Goal: Task Accomplishment & Management: Manage account settings

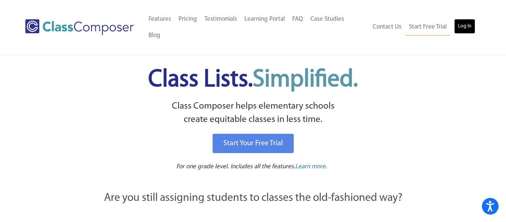
click at [467, 20] on link "Log In" at bounding box center [464, 26] width 21 height 15
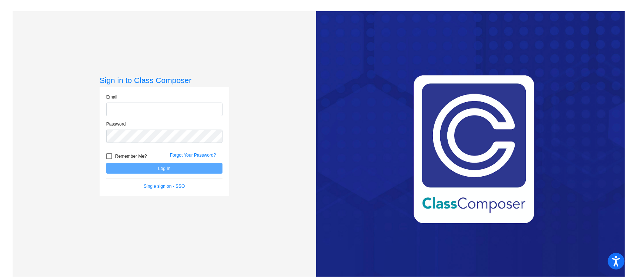
click at [133, 114] on input "email" at bounding box center [164, 110] width 116 height 14
type input "jmastrogiacomo@swsdk6.com"
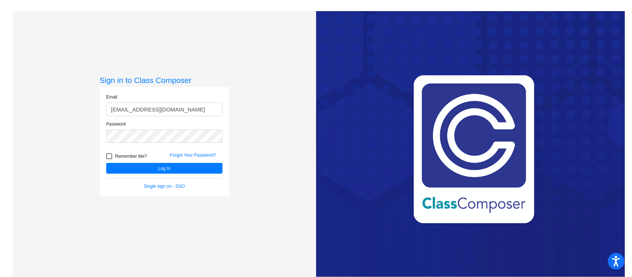
click at [107, 157] on div at bounding box center [109, 156] width 6 height 6
click at [109, 159] on input "Remember Me?" at bounding box center [109, 159] width 0 height 0
checkbox input "true"
click at [128, 168] on button "Log In" at bounding box center [164, 168] width 116 height 11
click at [197, 155] on link "Forgot Your Password?" at bounding box center [193, 155] width 46 height 5
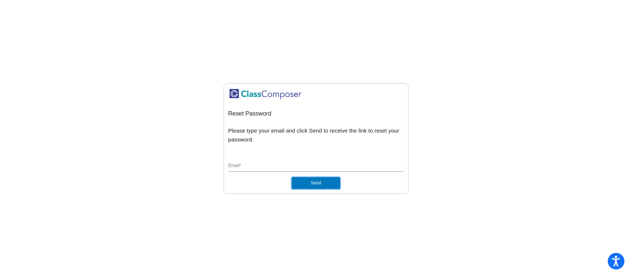
click at [321, 181] on button "Send" at bounding box center [316, 183] width 48 height 12
click at [281, 159] on div "Email *" at bounding box center [316, 165] width 176 height 14
type input "jmastrogiacomo@swsdk6.com"
click at [292, 177] on button "Send" at bounding box center [316, 183] width 48 height 12
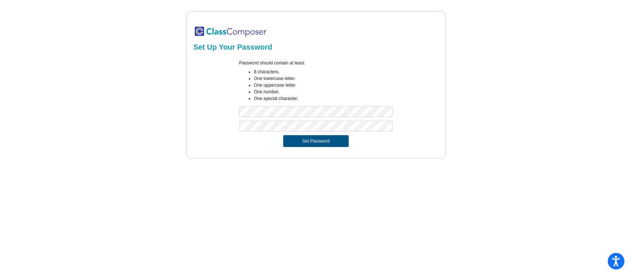
click at [303, 140] on button "Set Password" at bounding box center [315, 141] width 65 height 12
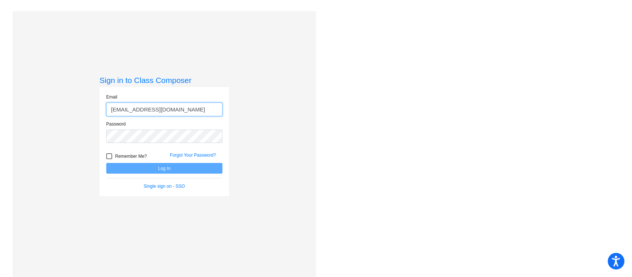
type input "[EMAIL_ADDRESS][DOMAIN_NAME]"
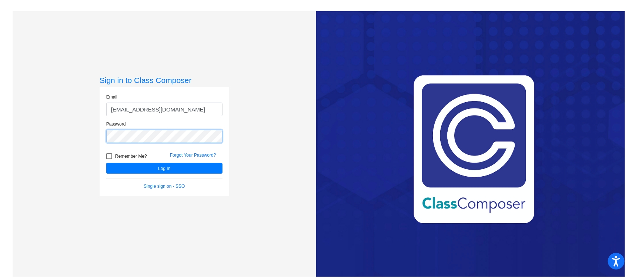
click at [106, 163] on button "Log In" at bounding box center [164, 168] width 116 height 11
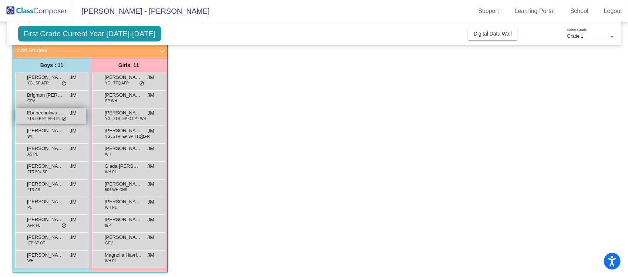
scroll to position [54, 0]
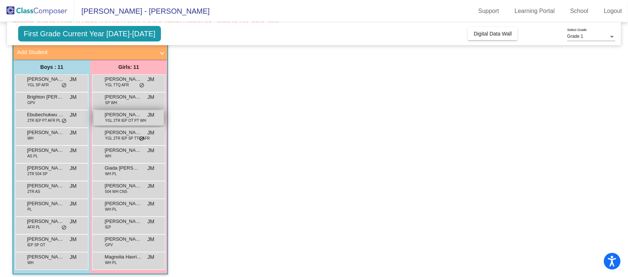
click at [107, 113] on span "Camille Hill" at bounding box center [123, 114] width 37 height 7
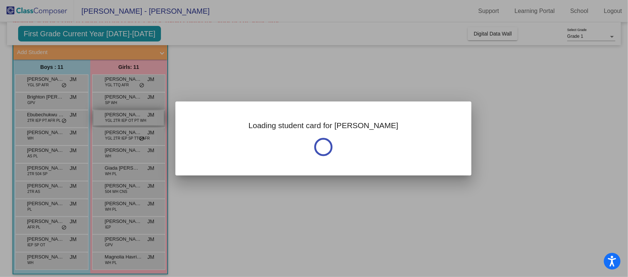
click at [107, 113] on div at bounding box center [314, 138] width 628 height 277
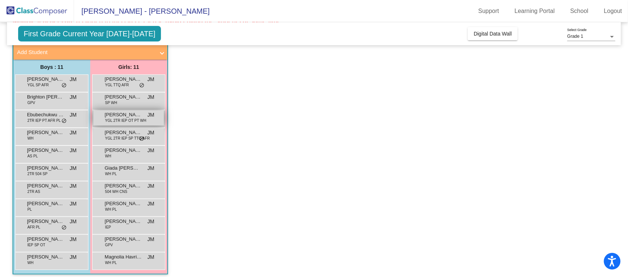
click at [105, 124] on div "Camille Hill YGL 2TR IEP OT PT WH JM lock do_not_disturb_alt" at bounding box center [128, 117] width 71 height 15
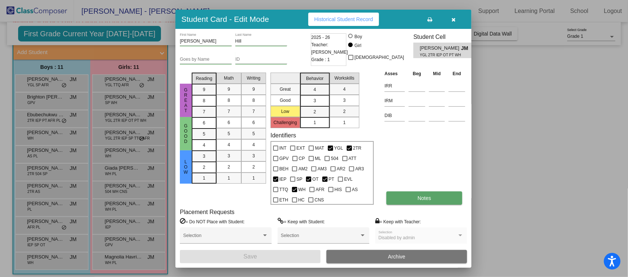
click at [428, 197] on span "Notes" at bounding box center [425, 198] width 14 height 6
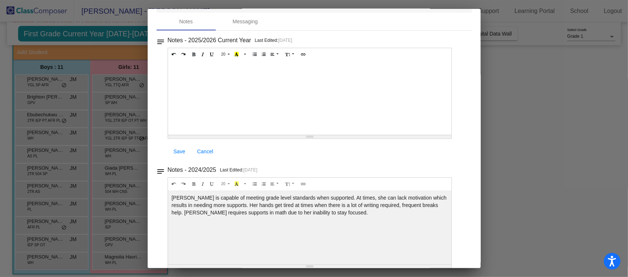
scroll to position [28, 0]
click at [520, 115] on div at bounding box center [314, 138] width 628 height 277
click at [7, 34] on div at bounding box center [314, 138] width 628 height 277
click at [547, 145] on div at bounding box center [314, 138] width 628 height 277
click at [275, 49] on div "20 8 9 10 11 12 14 18 24 36 Background Color Transparent Select #ffff00 Text Co…" at bounding box center [310, 55] width 284 height 13
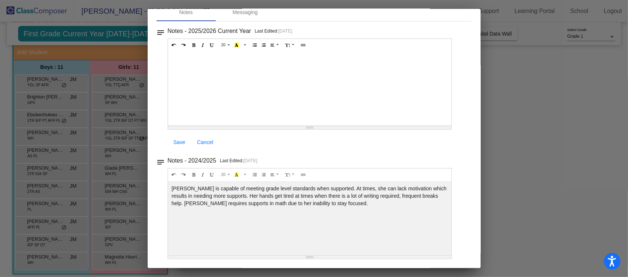
scroll to position [0, 0]
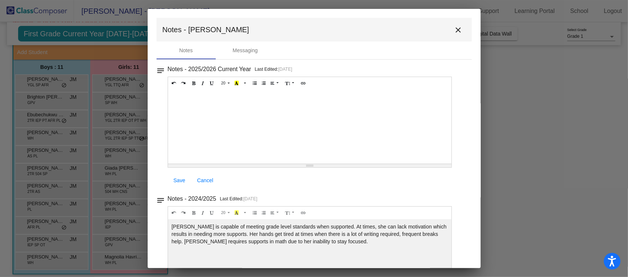
click at [455, 28] on mat-icon "close" at bounding box center [458, 30] width 9 height 9
